Goal: Find specific page/section

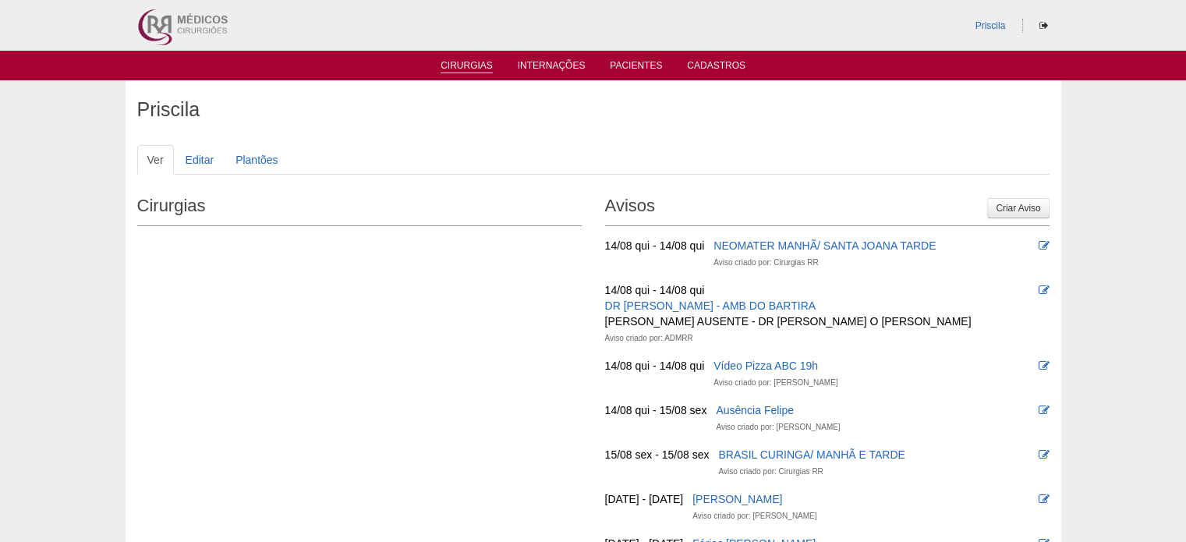
click at [481, 67] on link "Cirurgias" at bounding box center [467, 66] width 52 height 13
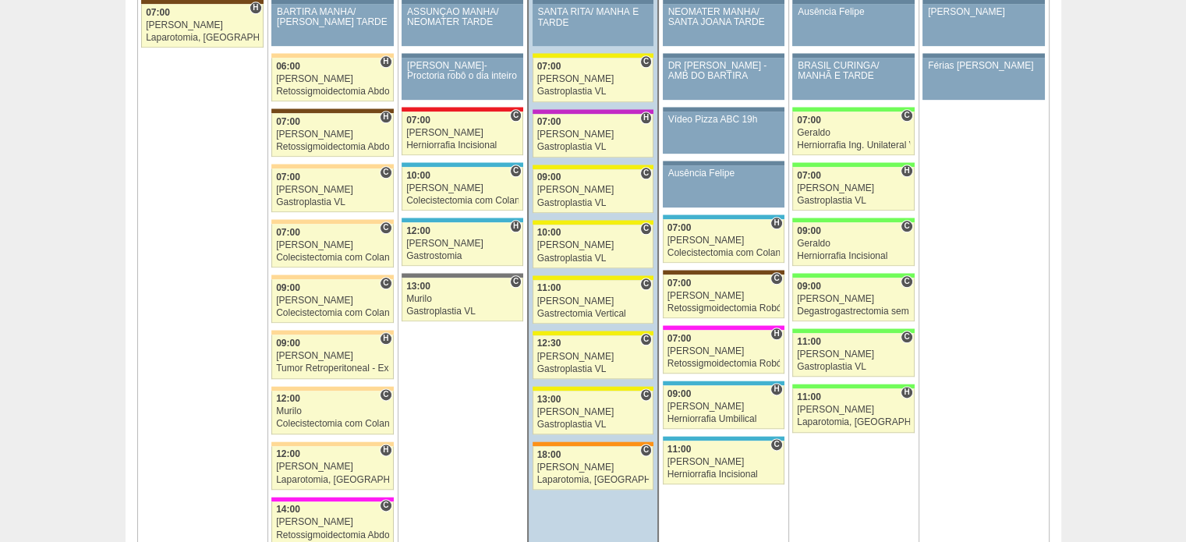
scroll to position [1872, 0]
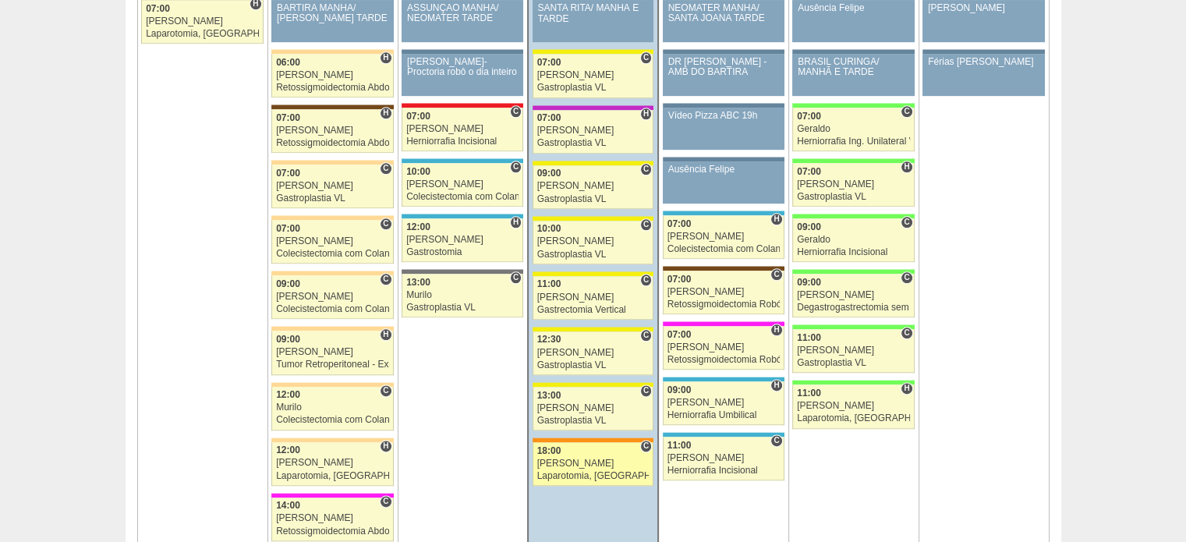
click at [590, 450] on link "88303 Bruno C 18:00 Bruno Laparotomia, Biópsia, Drenagem, Bridas VL Hospital Sã…" at bounding box center [593, 464] width 121 height 44
